Goal: Check status: Check status

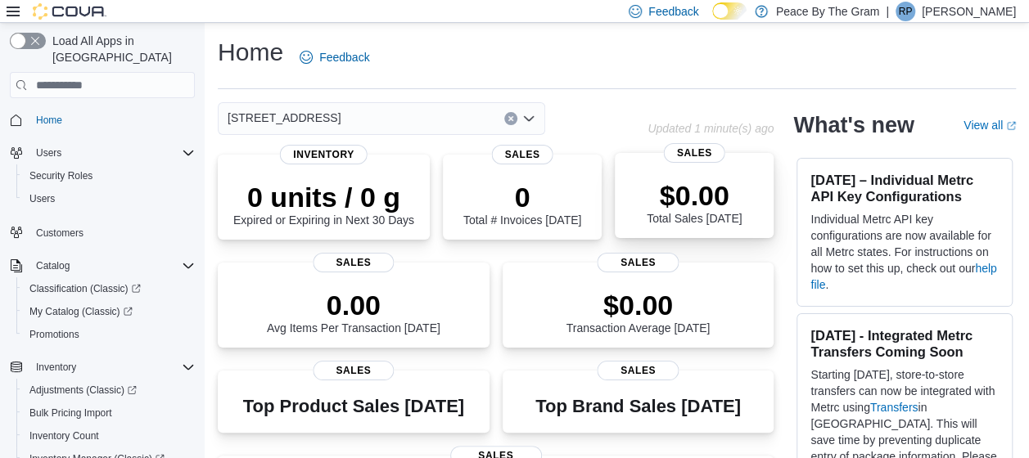
click at [707, 192] on p "$0.00" at bounding box center [694, 195] width 95 height 33
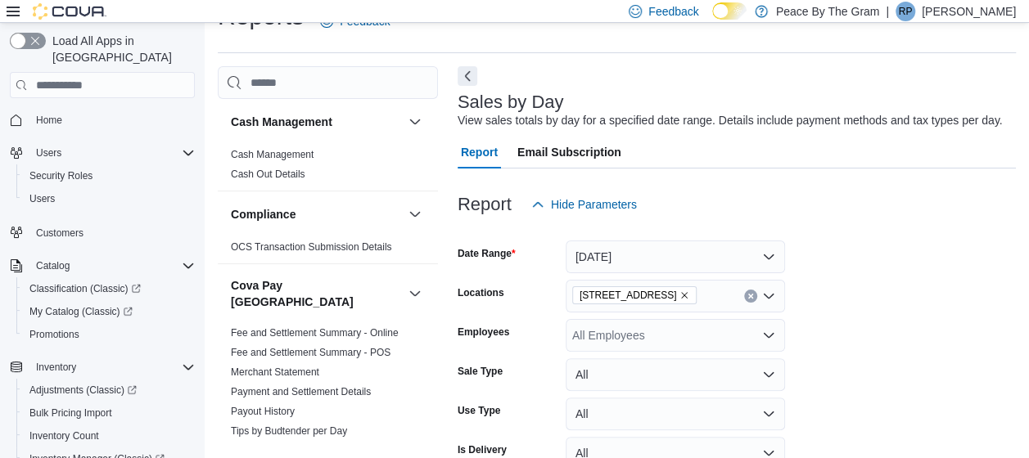
scroll to position [38, 0]
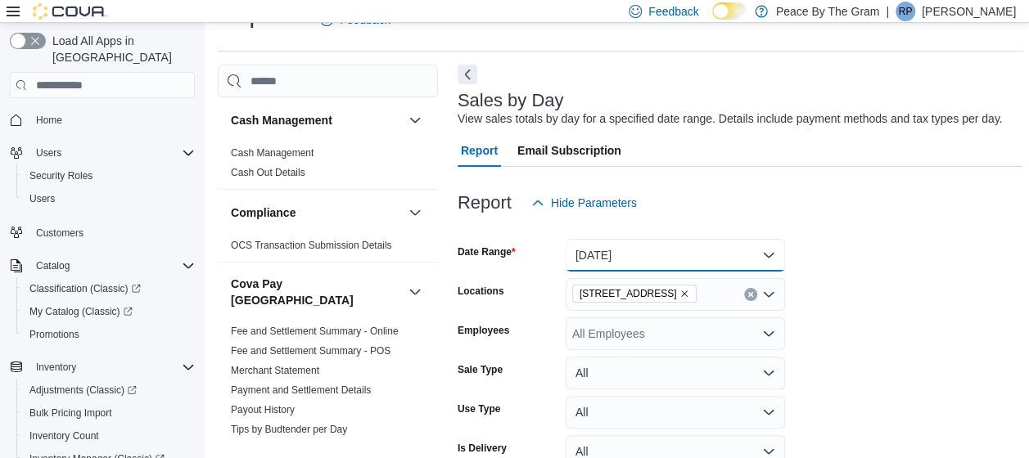
click at [768, 259] on button "[DATE]" at bounding box center [675, 255] width 219 height 33
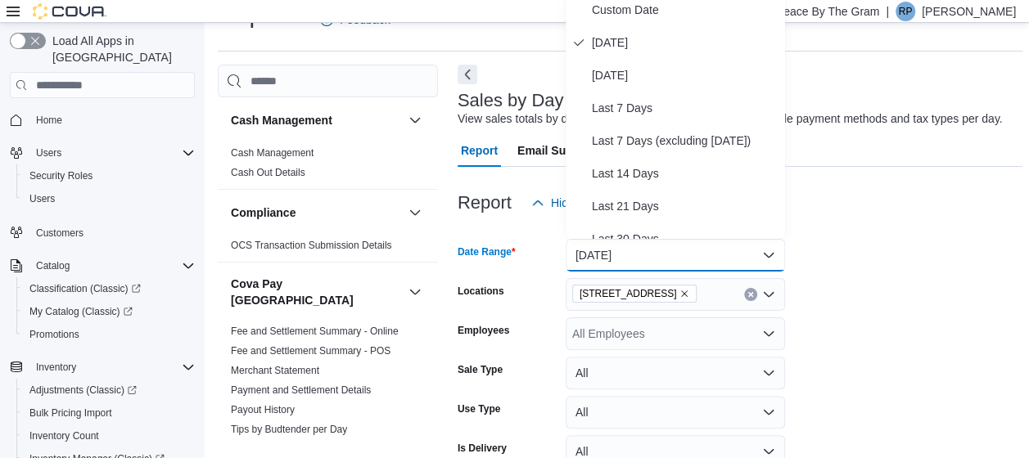
scroll to position [31, 0]
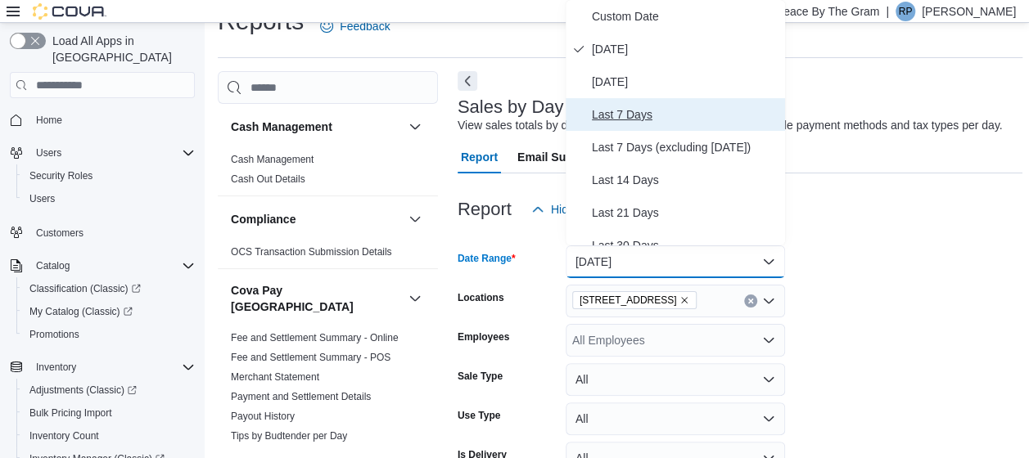
click at [672, 120] on span "Last 7 Days" at bounding box center [685, 115] width 187 height 20
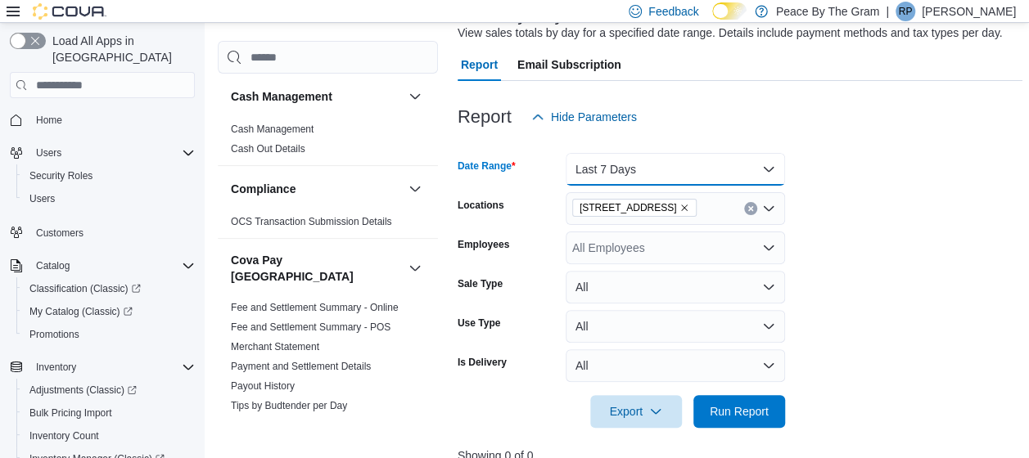
scroll to position [195, 0]
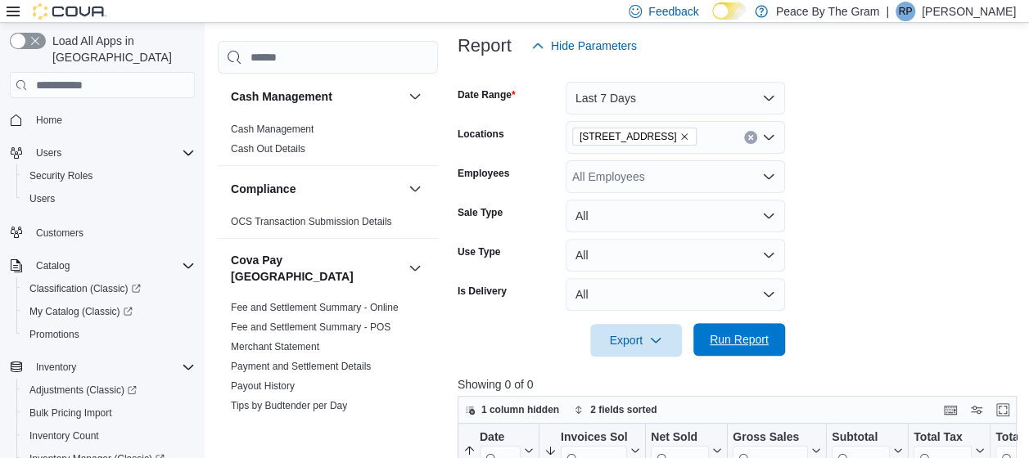
click at [750, 340] on span "Run Report" at bounding box center [739, 339] width 59 height 16
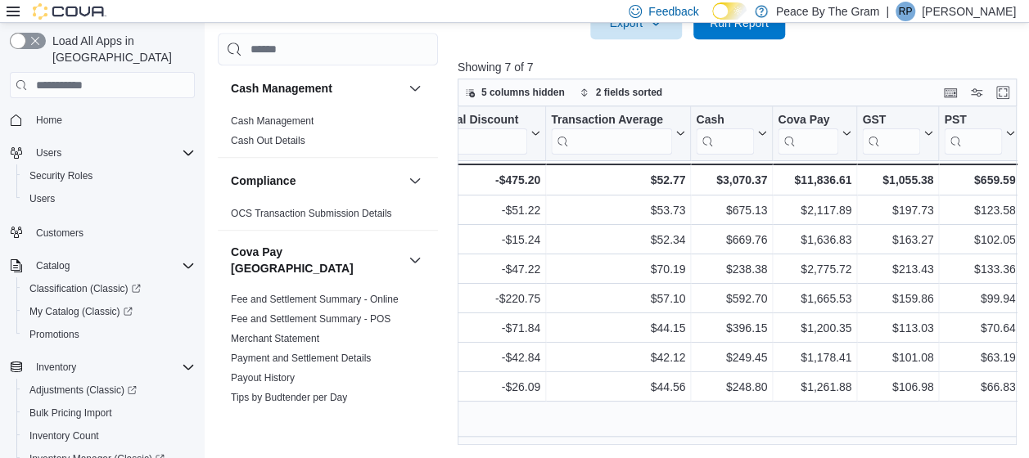
scroll to position [0, 1015]
